Goal: Information Seeking & Learning: Learn about a topic

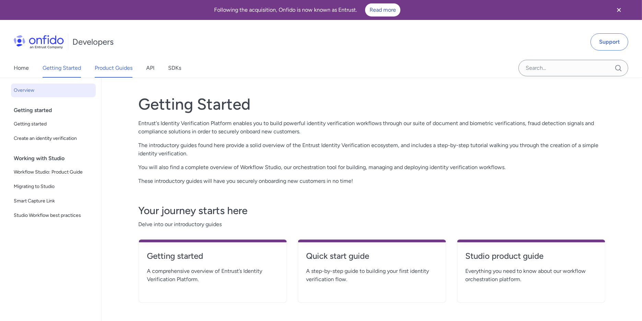
click at [102, 72] on link "Product Guides" at bounding box center [114, 67] width 38 height 19
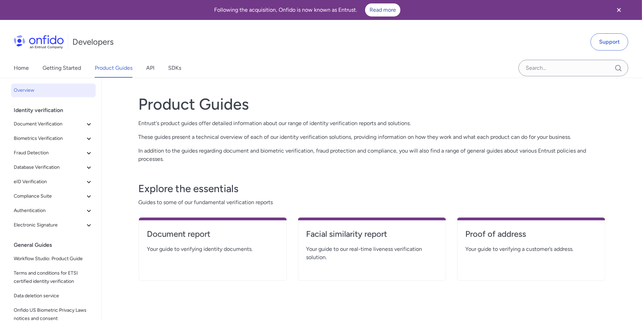
click at [72, 166] on span "Database Verification" at bounding box center [49, 167] width 71 height 8
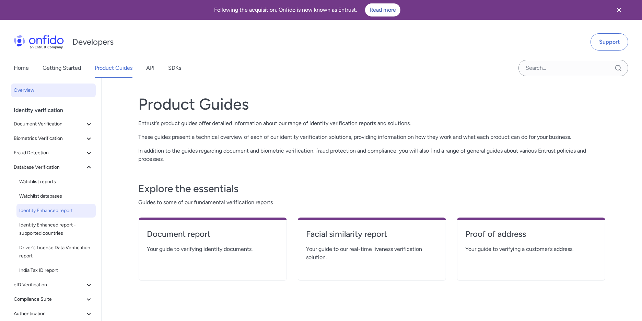
click at [55, 210] on span "Identity Enhanced report" at bounding box center [56, 210] width 74 height 8
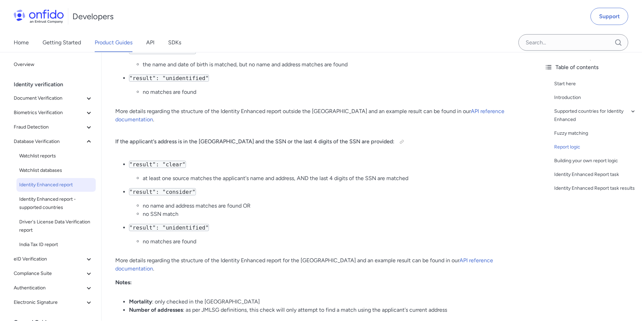
scroll to position [1044, 0]
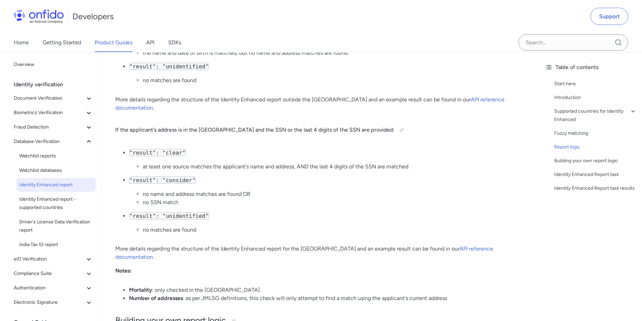
click at [466, 245] on p "More details regarding the structure of the Identity Enhanced report for the US…" at bounding box center [320, 253] width 410 height 16
click at [465, 246] on link "API reference documentation" at bounding box center [304, 253] width 378 height 15
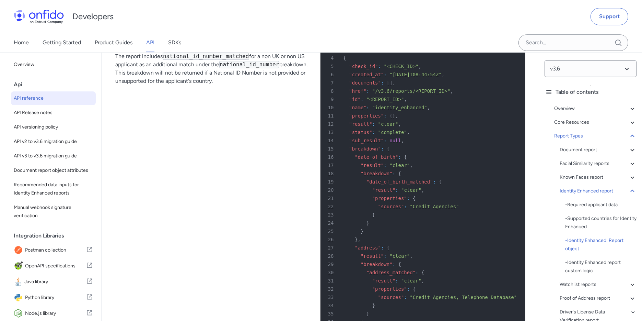
scroll to position [40473, 0]
